Goal: Task Accomplishment & Management: Use online tool/utility

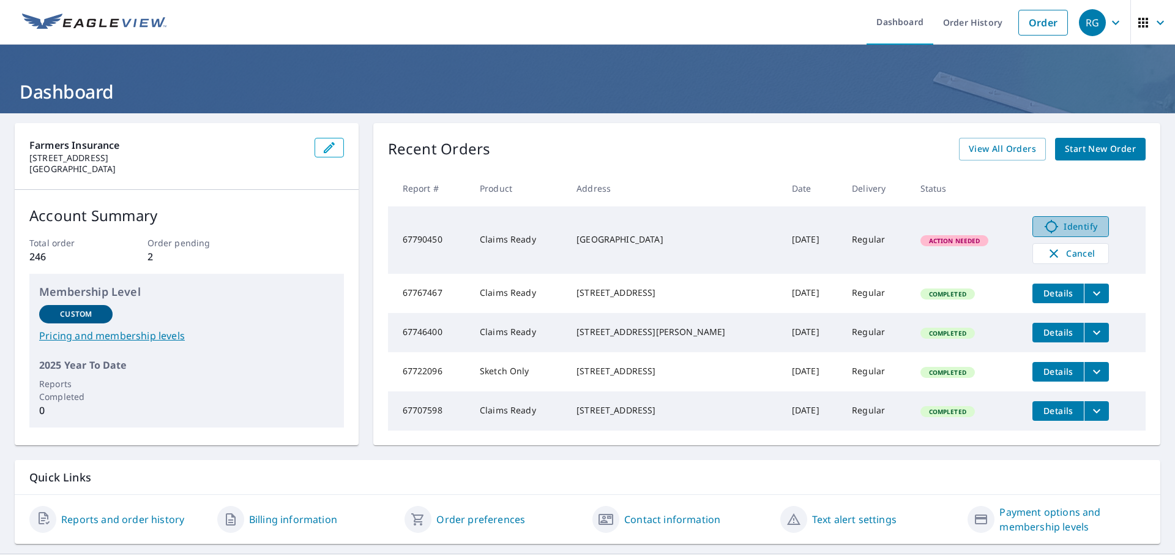
click at [1069, 223] on span "Identify" at bounding box center [1071, 226] width 61 height 15
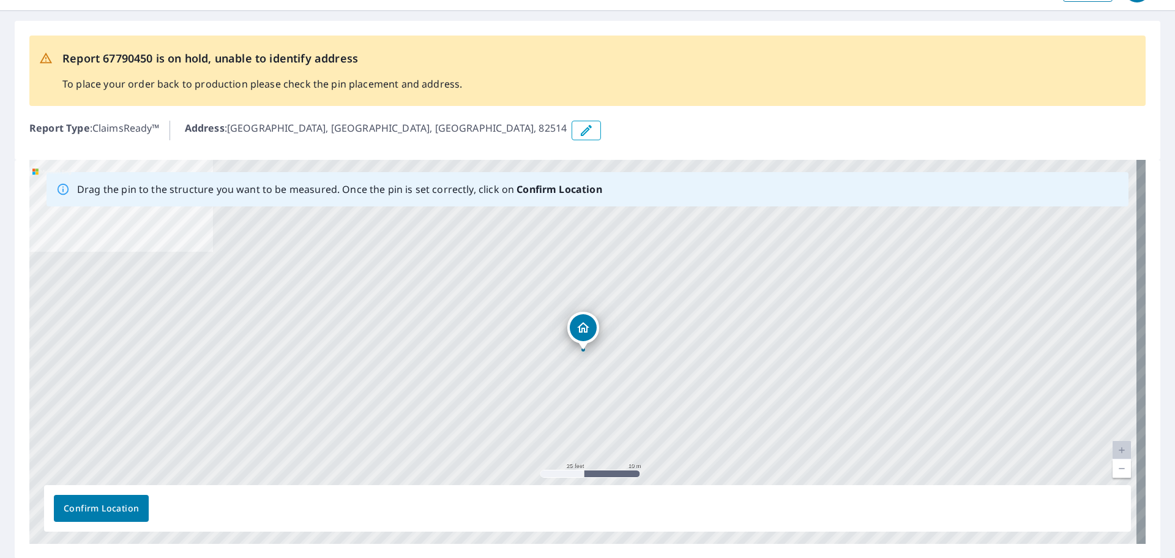
scroll to position [61, 0]
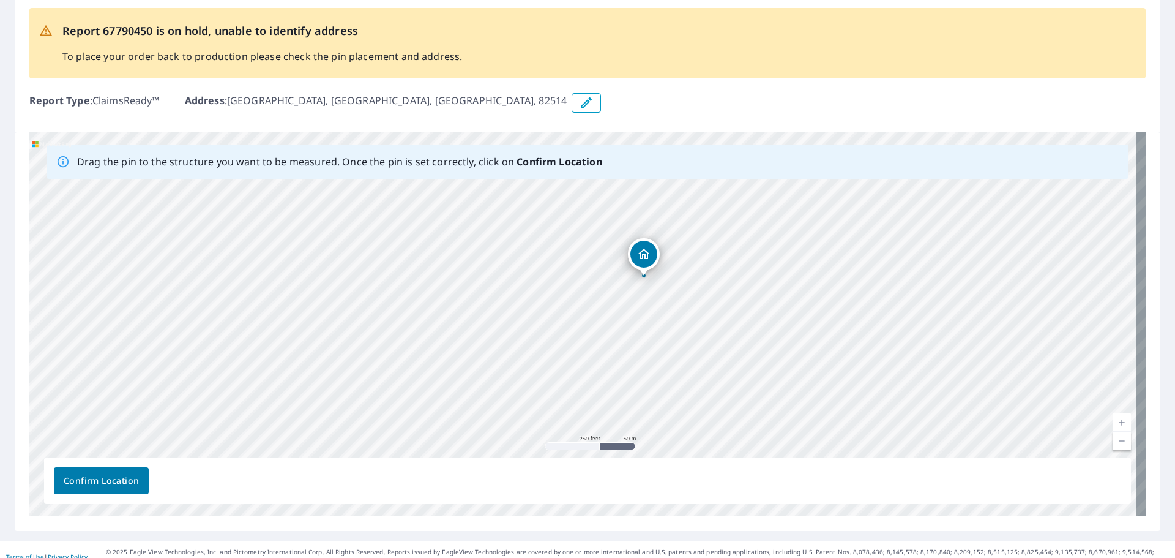
drag, startPoint x: 866, startPoint y: 383, endPoint x: 758, endPoint y: 350, distance: 112.7
click at [758, 350] on div "[GEOGRAPHIC_DATA]" at bounding box center [587, 324] width 1116 height 384
drag, startPoint x: 784, startPoint y: 323, endPoint x: 764, endPoint y: 356, distance: 38.7
click at [764, 356] on div "[GEOGRAPHIC_DATA]" at bounding box center [587, 324] width 1116 height 384
drag, startPoint x: 918, startPoint y: 242, endPoint x: 830, endPoint y: 195, distance: 99.7
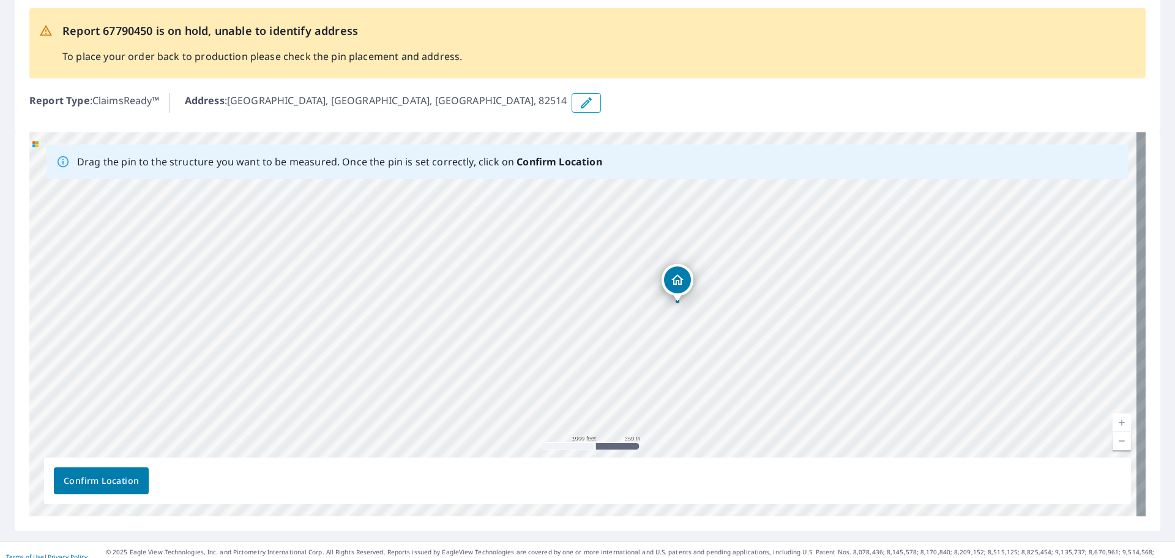
click at [830, 195] on div "[GEOGRAPHIC_DATA]" at bounding box center [587, 324] width 1116 height 384
drag, startPoint x: 734, startPoint y: 376, endPoint x: 682, endPoint y: 244, distance: 141.9
click at [682, 244] on div "[GEOGRAPHIC_DATA]" at bounding box center [587, 324] width 1116 height 384
drag, startPoint x: 776, startPoint y: 308, endPoint x: 841, endPoint y: 394, distance: 107.5
click at [841, 394] on div "[GEOGRAPHIC_DATA]" at bounding box center [587, 324] width 1116 height 384
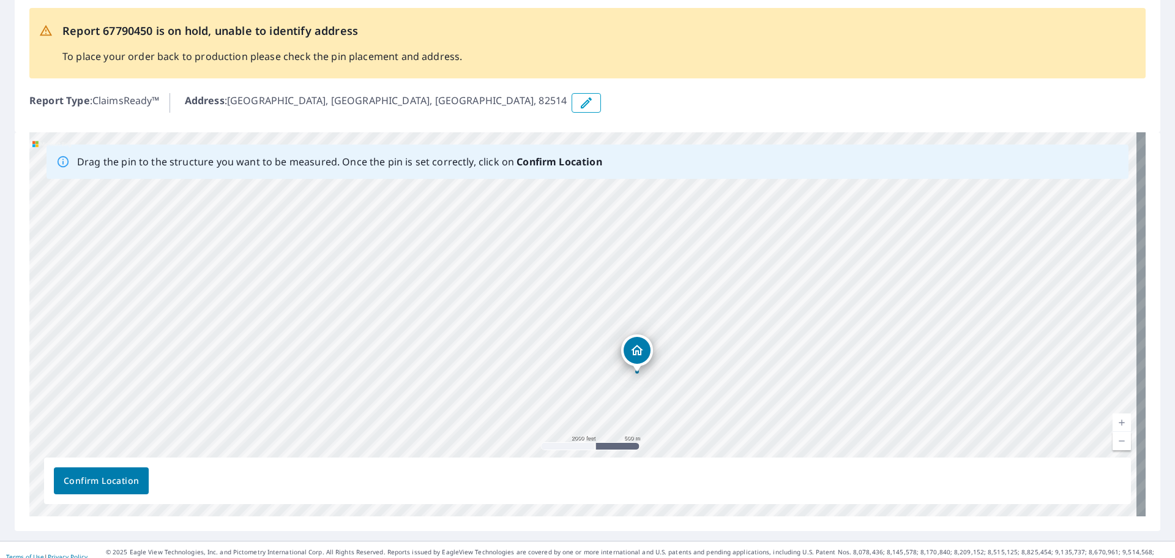
drag, startPoint x: 688, startPoint y: 261, endPoint x: 663, endPoint y: 392, distance: 133.4
click at [663, 392] on div "[GEOGRAPHIC_DATA]" at bounding box center [587, 324] width 1116 height 384
drag, startPoint x: 729, startPoint y: 257, endPoint x: 732, endPoint y: 244, distance: 13.8
click at [732, 244] on div "[GEOGRAPHIC_DATA]" at bounding box center [587, 324] width 1116 height 384
drag, startPoint x: 654, startPoint y: 304, endPoint x: 577, endPoint y: 398, distance: 121.9
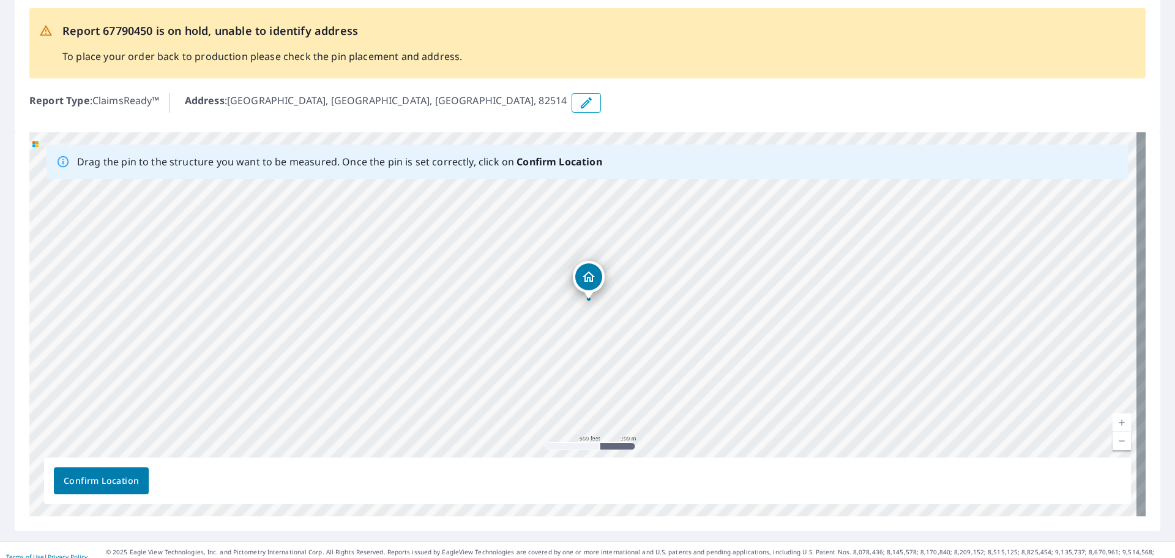
click at [577, 398] on div "[GEOGRAPHIC_DATA]" at bounding box center [587, 324] width 1116 height 384
drag, startPoint x: 599, startPoint y: 210, endPoint x: 509, endPoint y: 364, distance: 177.7
click at [509, 364] on div "[GEOGRAPHIC_DATA]" at bounding box center [587, 324] width 1116 height 384
drag, startPoint x: 771, startPoint y: 316, endPoint x: 697, endPoint y: 234, distance: 110.6
click at [678, 194] on div "[GEOGRAPHIC_DATA]" at bounding box center [587, 324] width 1116 height 384
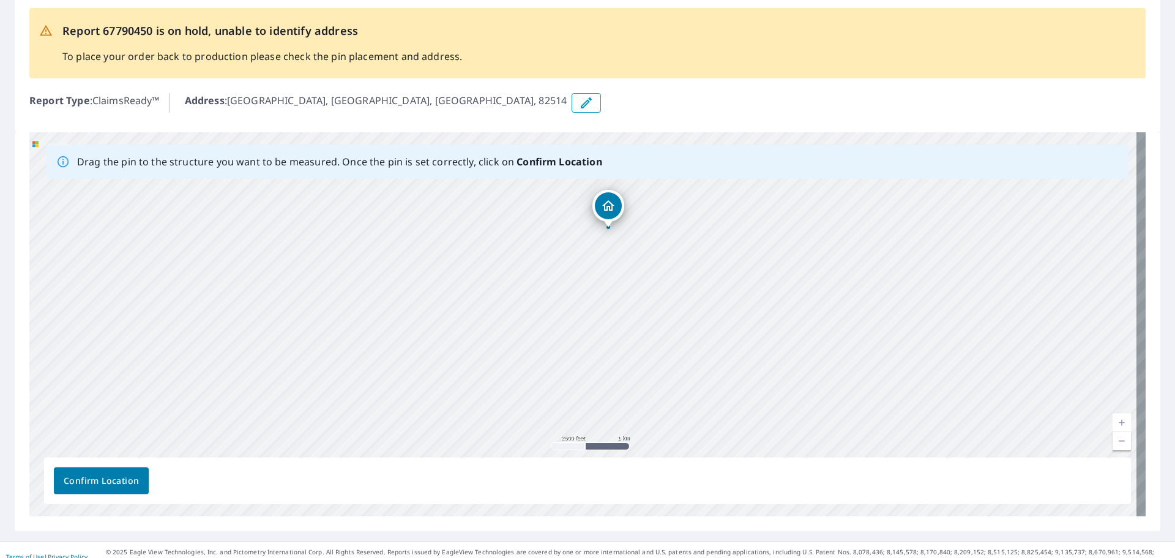
drag, startPoint x: 642, startPoint y: 367, endPoint x: 635, endPoint y: 314, distance: 53.7
click at [635, 314] on div "[GEOGRAPHIC_DATA]" at bounding box center [587, 324] width 1116 height 384
drag, startPoint x: 735, startPoint y: 400, endPoint x: 584, endPoint y: 261, distance: 204.5
click at [584, 261] on div "[GEOGRAPHIC_DATA]" at bounding box center [587, 324] width 1116 height 384
drag, startPoint x: 666, startPoint y: 290, endPoint x: 681, endPoint y: 400, distance: 111.8
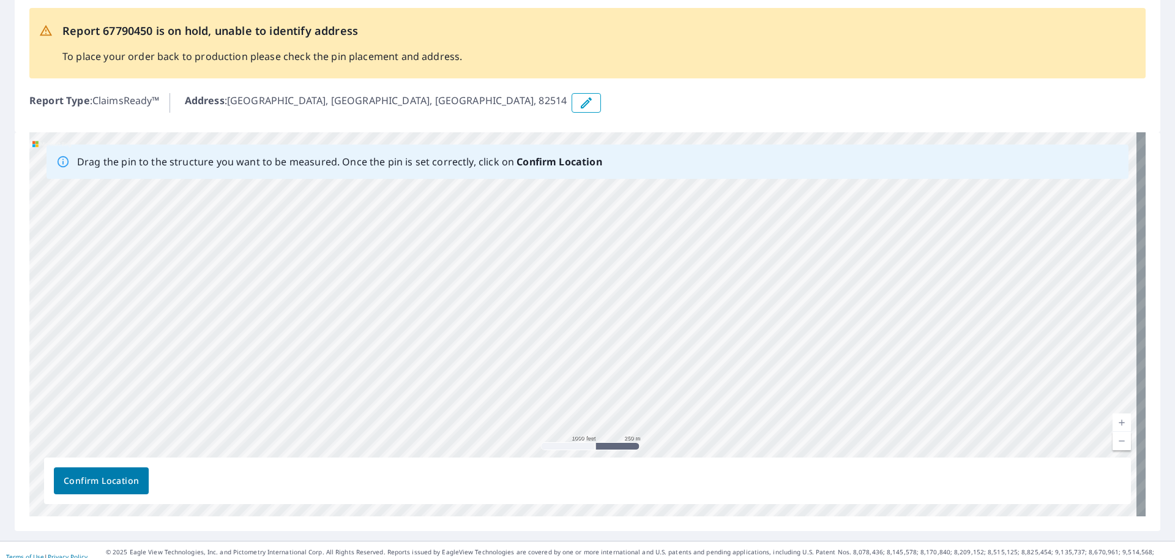
click at [681, 400] on div "[GEOGRAPHIC_DATA]" at bounding box center [587, 324] width 1116 height 384
drag, startPoint x: 675, startPoint y: 247, endPoint x: 698, endPoint y: 363, distance: 118.0
click at [698, 363] on div "[GEOGRAPHIC_DATA]" at bounding box center [587, 324] width 1116 height 384
drag, startPoint x: 637, startPoint y: 310, endPoint x: 702, endPoint y: 383, distance: 97.5
click at [702, 383] on div "[GEOGRAPHIC_DATA]" at bounding box center [587, 324] width 1116 height 384
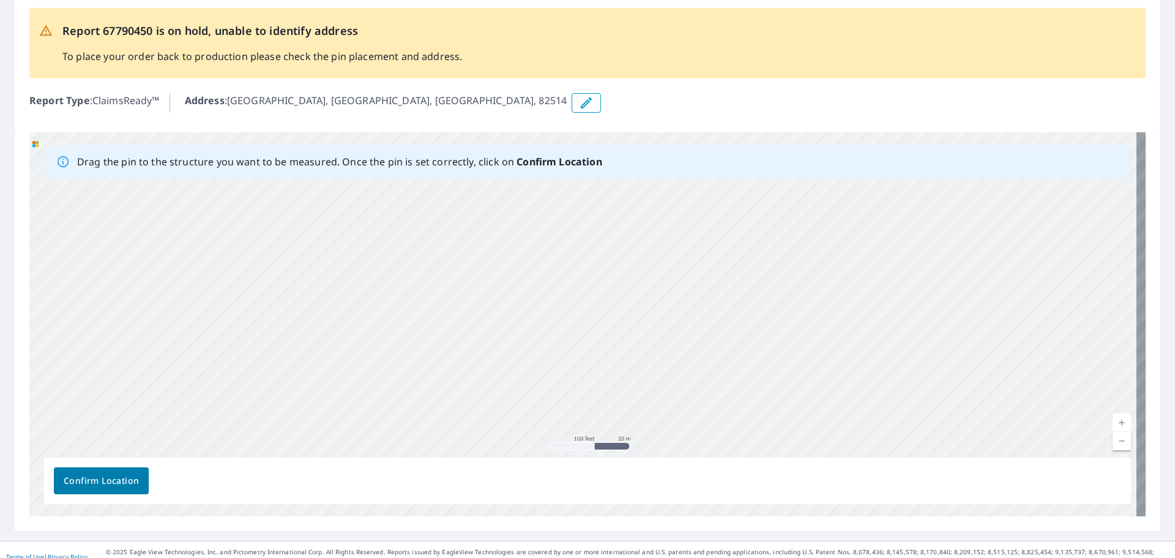
drag, startPoint x: 695, startPoint y: 404, endPoint x: 664, endPoint y: 220, distance: 186.8
click at [664, 224] on div "[GEOGRAPHIC_DATA]" at bounding box center [587, 324] width 1116 height 384
drag, startPoint x: 656, startPoint y: 341, endPoint x: 637, endPoint y: 230, distance: 112.4
click at [637, 234] on div "[GEOGRAPHIC_DATA]" at bounding box center [587, 324] width 1116 height 384
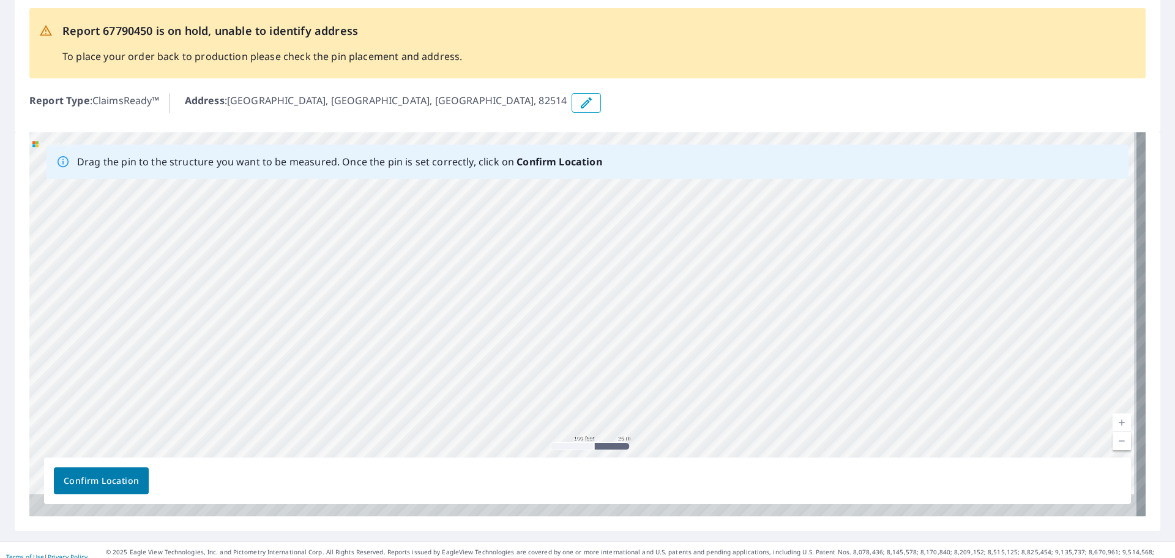
drag, startPoint x: 622, startPoint y: 256, endPoint x: 622, endPoint y: 180, distance: 75.9
click at [622, 181] on div "[GEOGRAPHIC_DATA]" at bounding box center [587, 324] width 1116 height 384
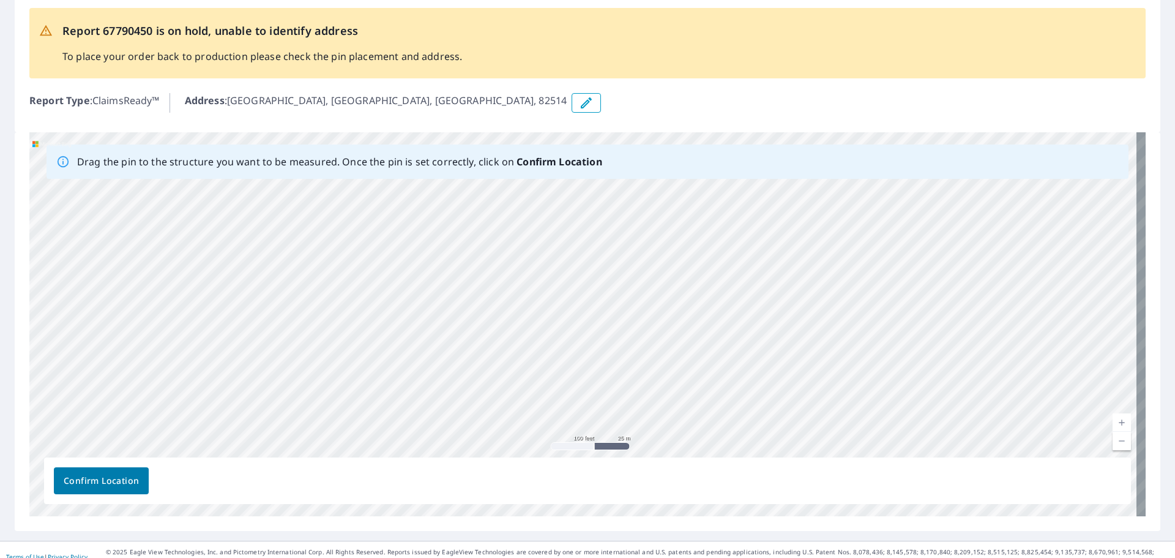
drag, startPoint x: 622, startPoint y: 320, endPoint x: 613, endPoint y: 230, distance: 89.8
click at [613, 230] on div "[GEOGRAPHIC_DATA]" at bounding box center [587, 324] width 1116 height 384
drag, startPoint x: 610, startPoint y: 245, endPoint x: 627, endPoint y: 353, distance: 109.1
click at [627, 353] on div "[GEOGRAPHIC_DATA]" at bounding box center [587, 324] width 1116 height 384
drag, startPoint x: 588, startPoint y: 235, endPoint x: 583, endPoint y: 429, distance: 194.1
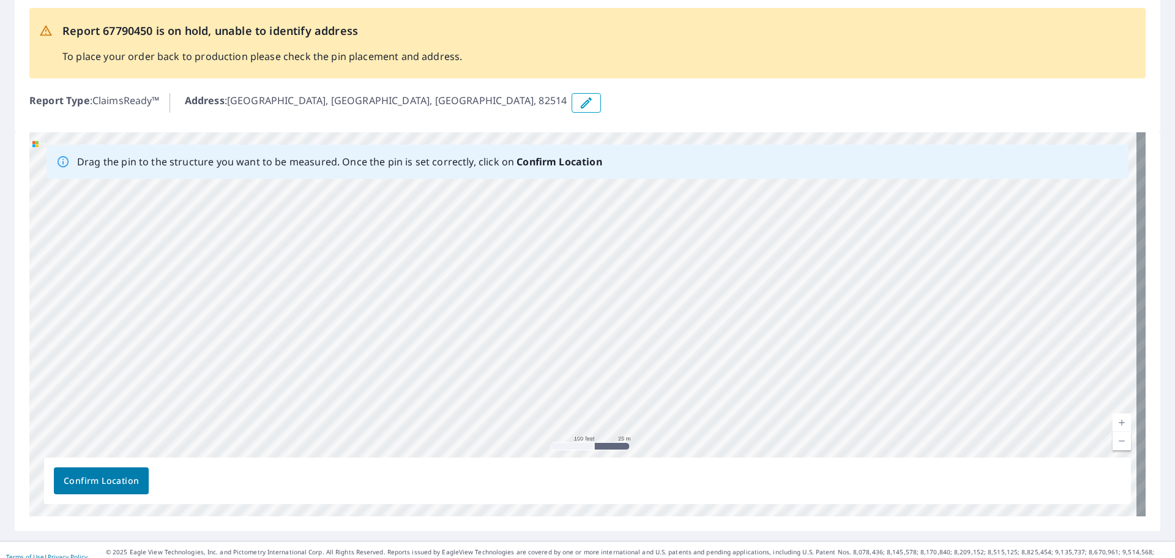
click at [583, 429] on div "[GEOGRAPHIC_DATA]" at bounding box center [587, 324] width 1116 height 384
drag, startPoint x: 621, startPoint y: 214, endPoint x: 444, endPoint y: 398, distance: 254.5
click at [444, 398] on div "[GEOGRAPHIC_DATA]" at bounding box center [587, 324] width 1116 height 384
drag, startPoint x: 318, startPoint y: 222, endPoint x: 351, endPoint y: 274, distance: 61.6
click at [351, 274] on div "[GEOGRAPHIC_DATA]" at bounding box center [587, 324] width 1116 height 384
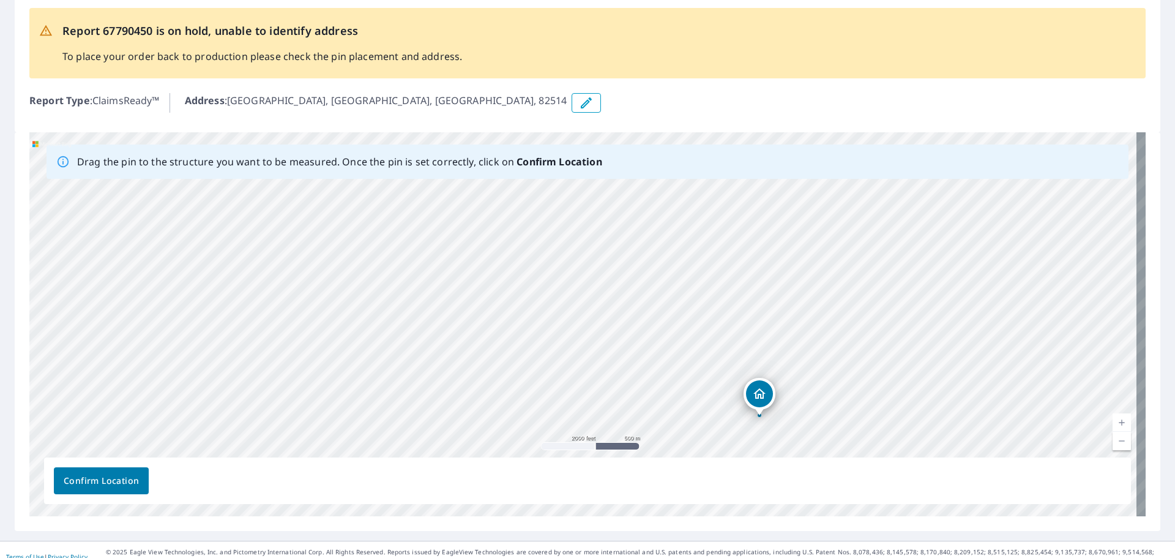
drag, startPoint x: 315, startPoint y: 211, endPoint x: 759, endPoint y: 392, distance: 479.7
drag, startPoint x: 597, startPoint y: 373, endPoint x: 569, endPoint y: 283, distance: 93.7
click at [564, 234] on div "[GEOGRAPHIC_DATA]" at bounding box center [587, 324] width 1116 height 384
drag, startPoint x: 536, startPoint y: 286, endPoint x: 563, endPoint y: 262, distance: 36.4
click at [563, 262] on div "[GEOGRAPHIC_DATA]" at bounding box center [587, 324] width 1116 height 384
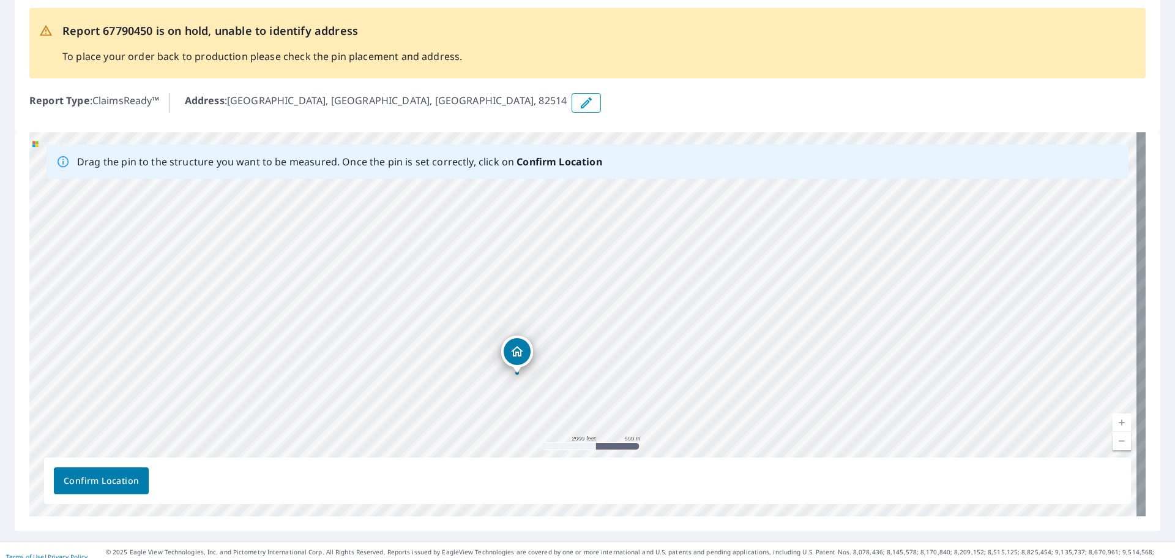
drag, startPoint x: 676, startPoint y: 181, endPoint x: 522, endPoint y: 360, distance: 236.2
click at [522, 361] on div "[GEOGRAPHIC_DATA]" at bounding box center [587, 324] width 1116 height 384
drag, startPoint x: 464, startPoint y: 261, endPoint x: 526, endPoint y: 300, distance: 73.4
click at [526, 300] on div "[GEOGRAPHIC_DATA]" at bounding box center [587, 324] width 1116 height 384
drag, startPoint x: 654, startPoint y: 345, endPoint x: 611, endPoint y: 237, distance: 115.9
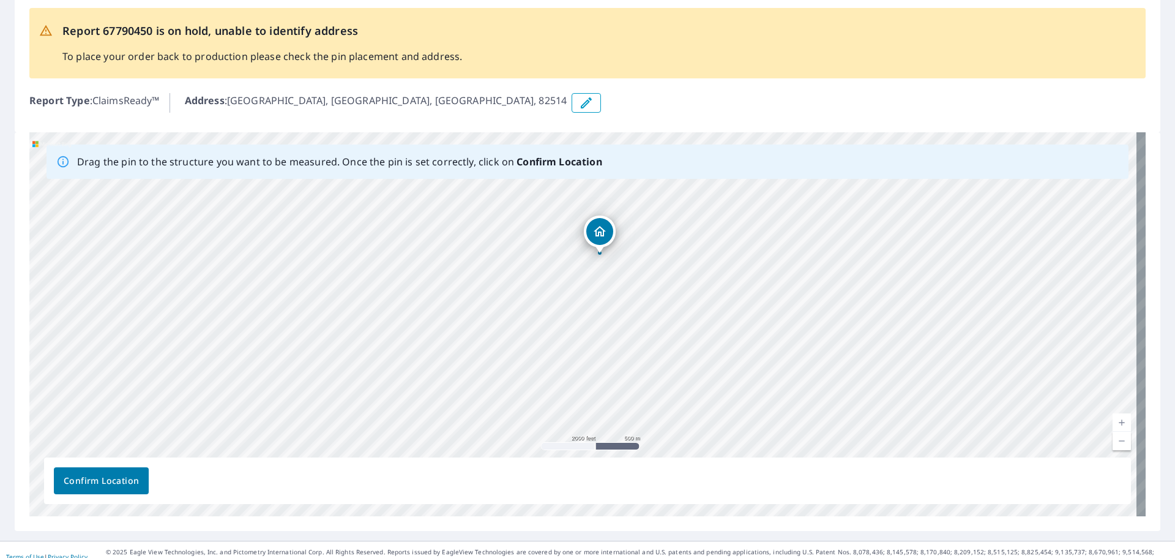
click at [611, 237] on div "[GEOGRAPHIC_DATA]" at bounding box center [587, 324] width 1116 height 384
drag, startPoint x: 671, startPoint y: 326, endPoint x: 641, endPoint y: 233, distance: 97.8
click at [641, 233] on div "[GEOGRAPHIC_DATA]" at bounding box center [587, 324] width 1116 height 384
drag, startPoint x: 811, startPoint y: 327, endPoint x: 557, endPoint y: 275, distance: 259.3
click at [557, 275] on div "[GEOGRAPHIC_DATA]" at bounding box center [587, 324] width 1116 height 384
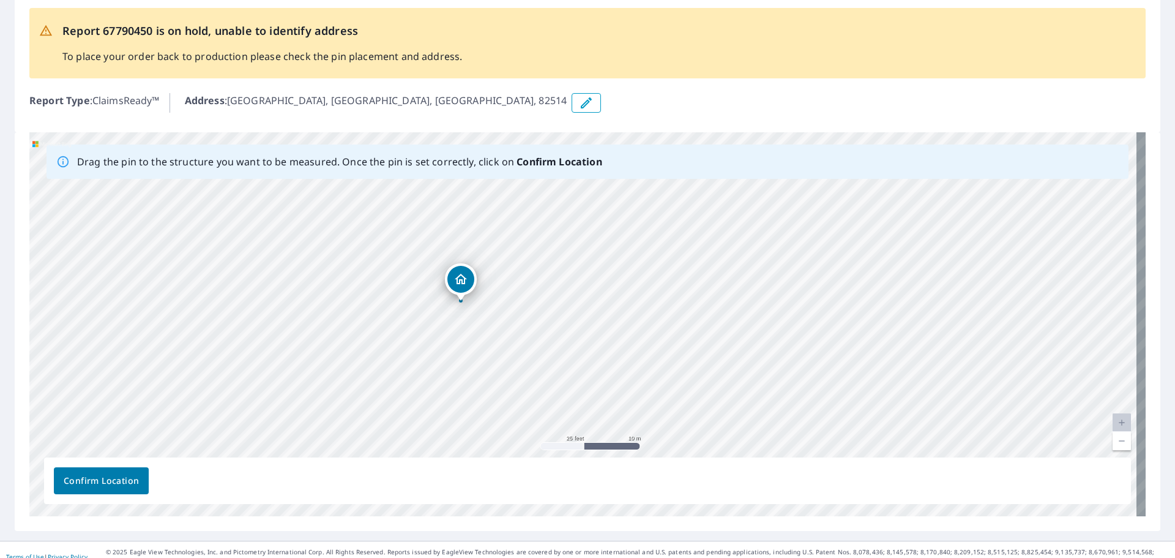
drag, startPoint x: 389, startPoint y: 272, endPoint x: 794, endPoint y: 403, distance: 426.0
click at [794, 403] on div "[GEOGRAPHIC_DATA]" at bounding box center [587, 324] width 1116 height 384
drag, startPoint x: 629, startPoint y: 294, endPoint x: 753, endPoint y: 343, distance: 133.2
click at [757, 343] on div "[GEOGRAPHIC_DATA]" at bounding box center [587, 324] width 1116 height 384
drag, startPoint x: 593, startPoint y: 334, endPoint x: 582, endPoint y: 314, distance: 23.0
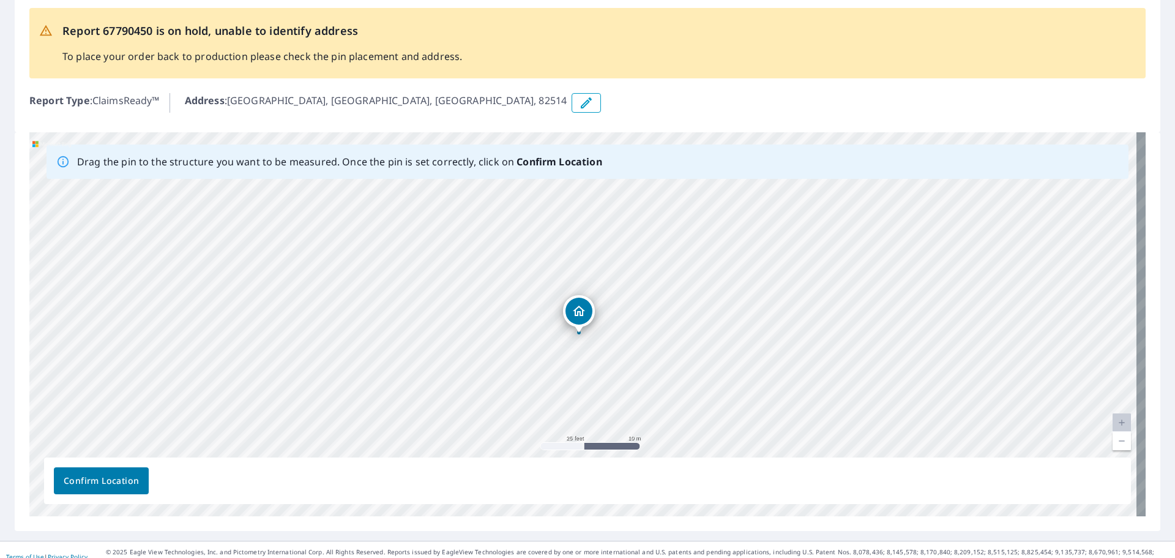
click at [582, 314] on div "[GEOGRAPHIC_DATA]" at bounding box center [587, 324] width 1116 height 384
click at [101, 477] on span "Confirm Location" at bounding box center [101, 480] width 75 height 15
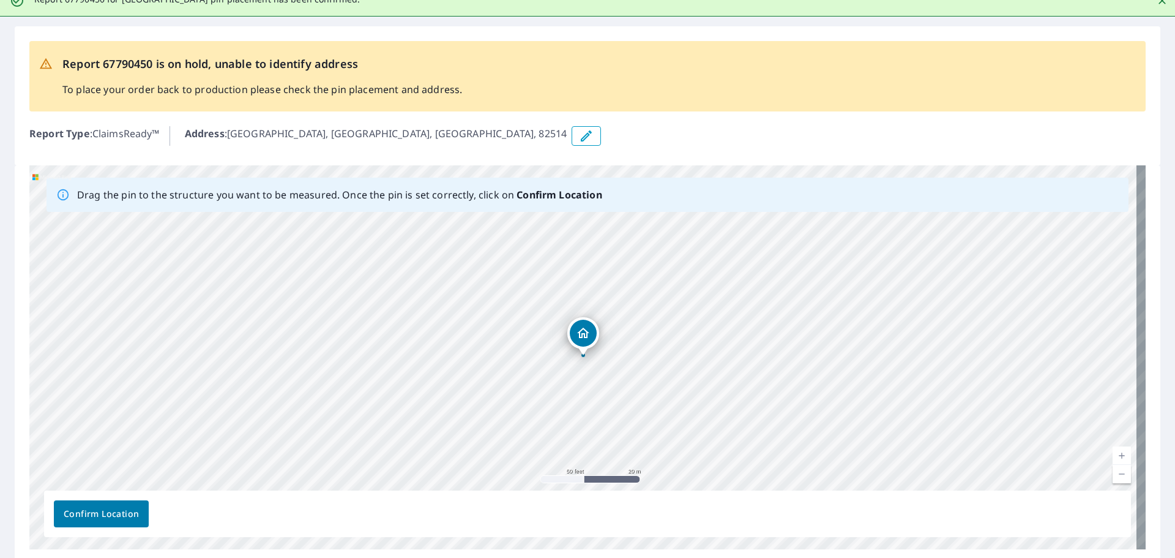
scroll to position [107, 0]
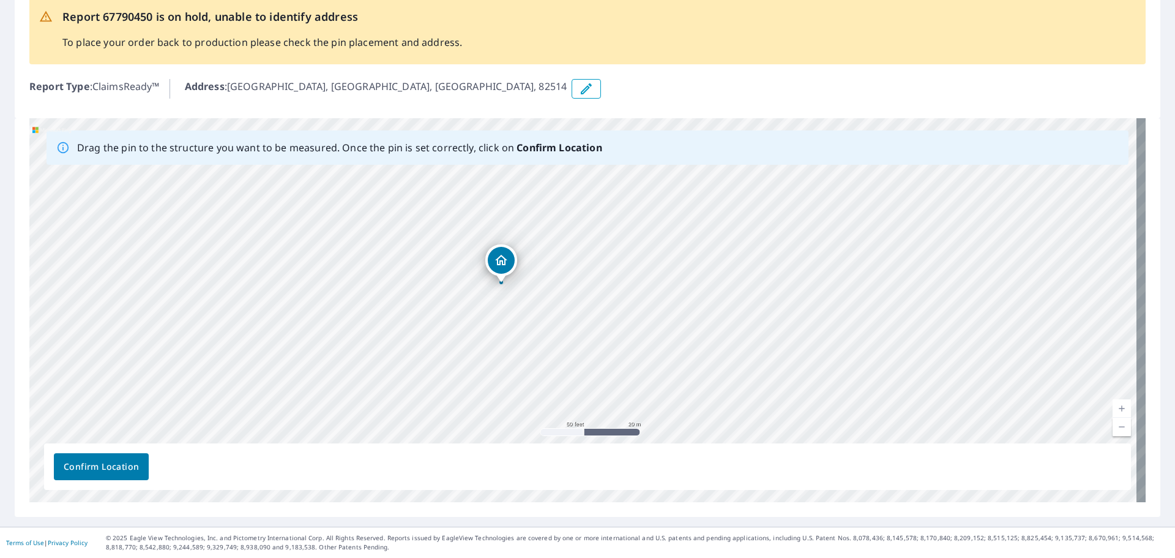
drag, startPoint x: 544, startPoint y: 221, endPoint x: 592, endPoint y: 317, distance: 107.6
click at [592, 317] on div "[GEOGRAPHIC_DATA]" at bounding box center [587, 310] width 1116 height 384
